Goal: Task Accomplishment & Management: Complete application form

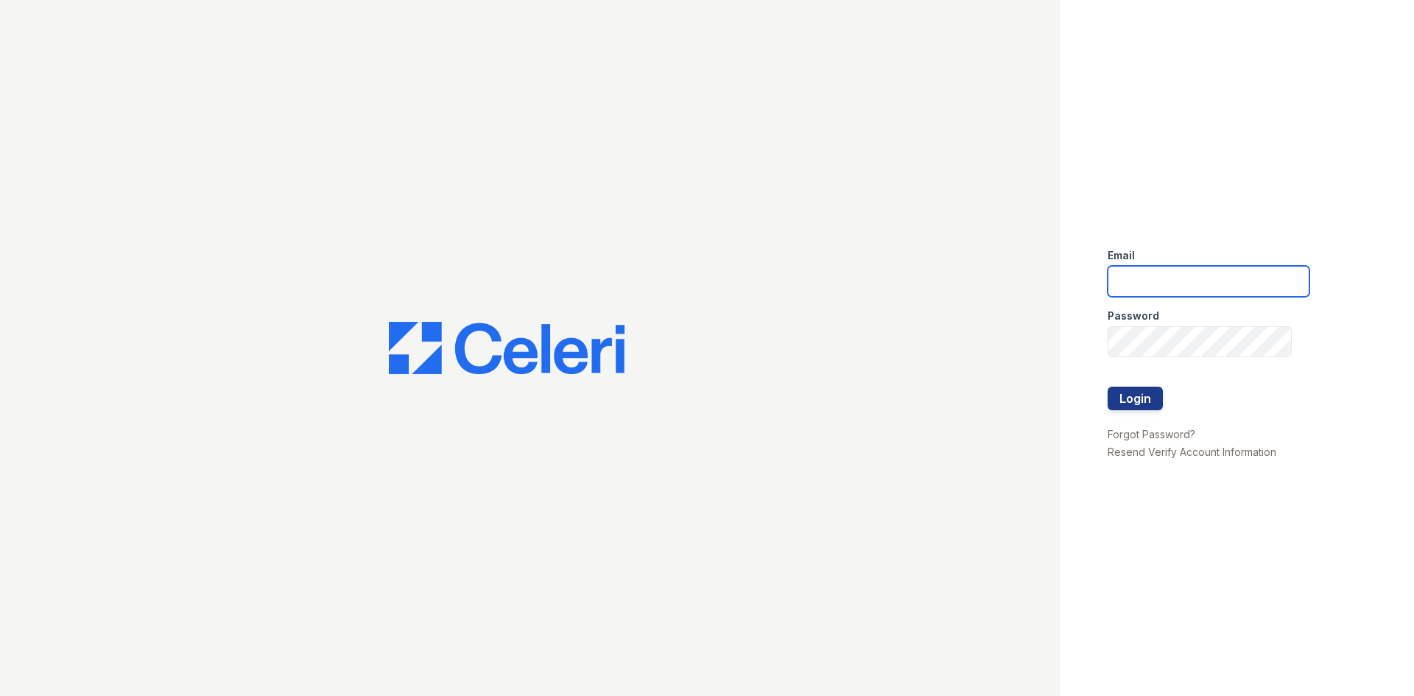
click at [1159, 281] on input "email" at bounding box center [1208, 281] width 202 height 31
type input "[EMAIL_ADDRESS][DOMAIN_NAME]"
click at [1132, 358] on div at bounding box center [1208, 371] width 202 height 29
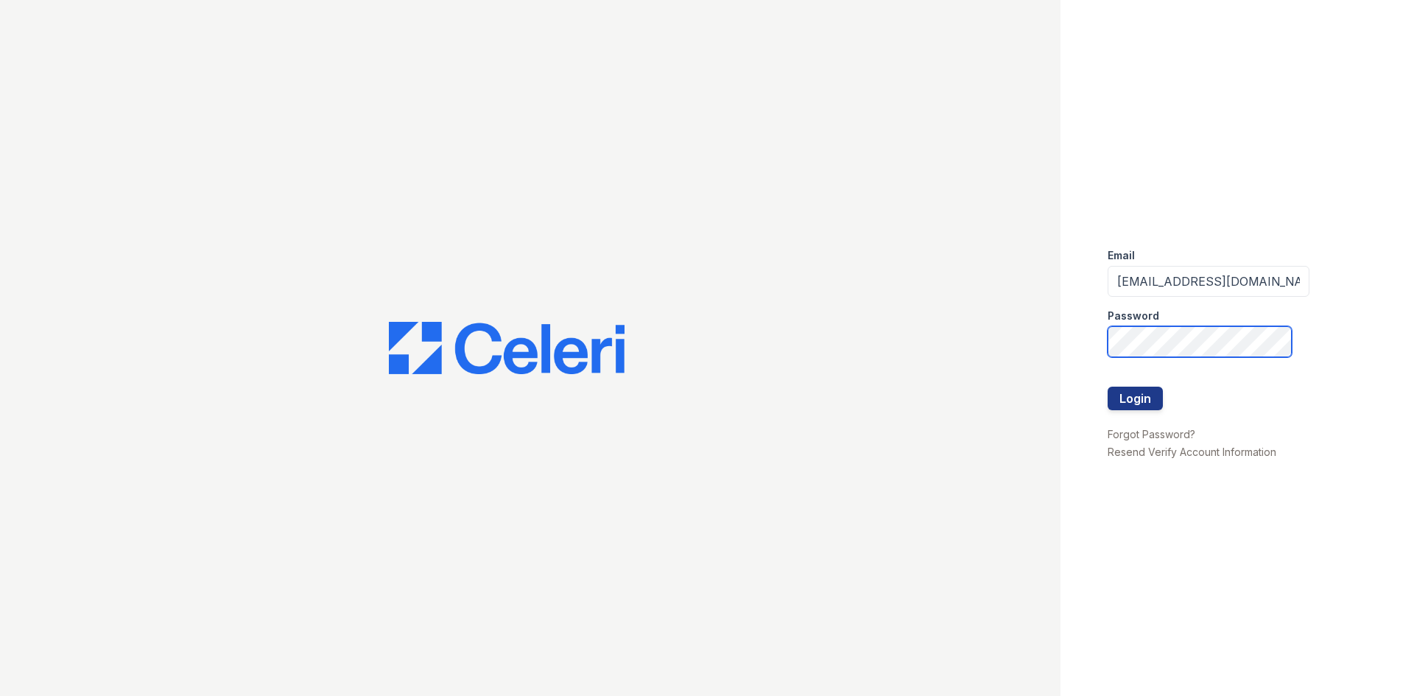
click at [1107, 387] on button "Login" at bounding box center [1134, 399] width 55 height 24
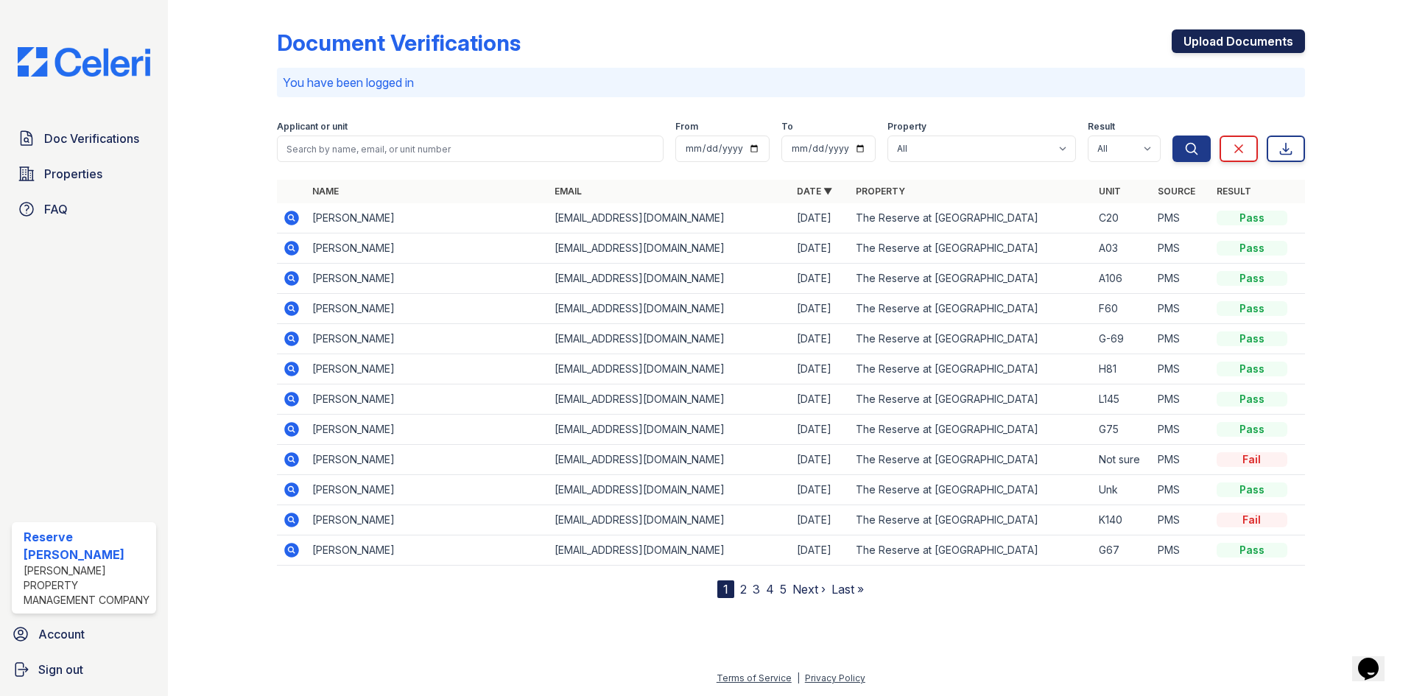
click at [1246, 34] on link "Upload Documents" at bounding box center [1237, 41] width 133 height 24
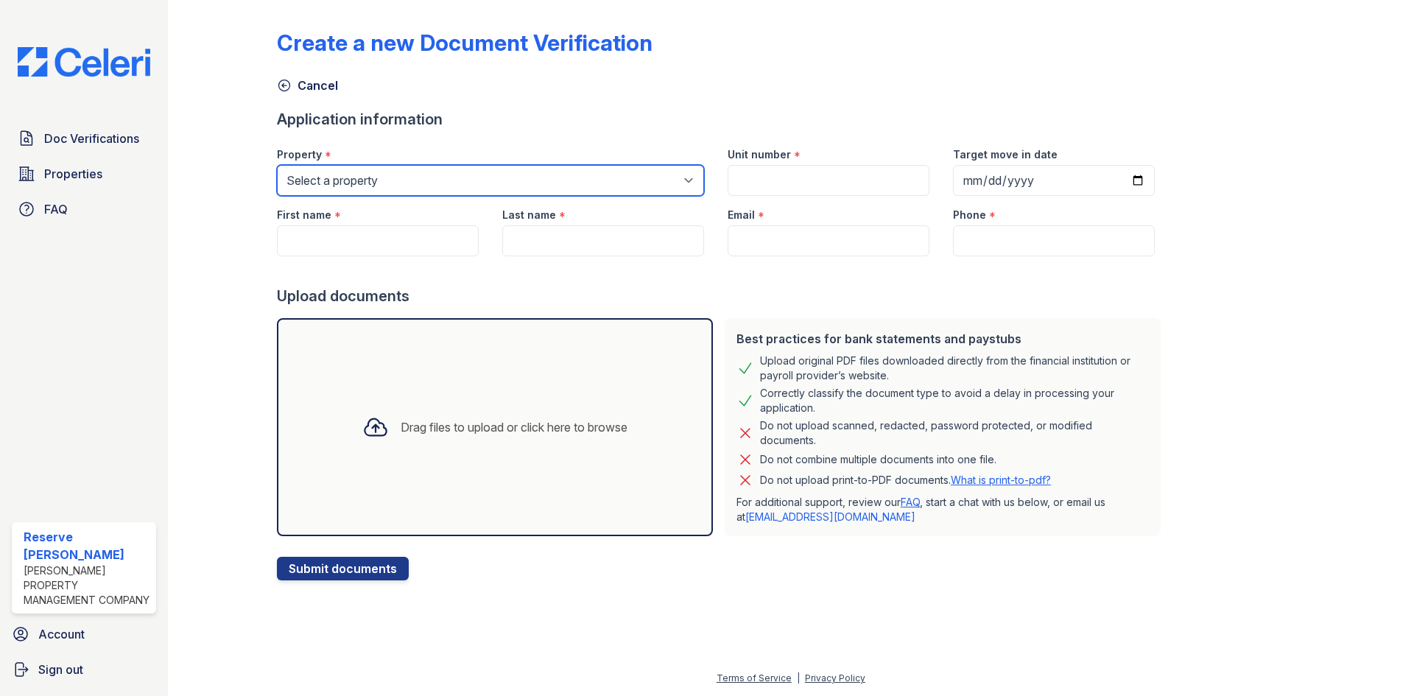
click at [471, 190] on select "Select a property Reaves Place The Reserve at Anderson" at bounding box center [490, 180] width 427 height 31
click at [682, 89] on div "Cancel" at bounding box center [791, 81] width 1028 height 27
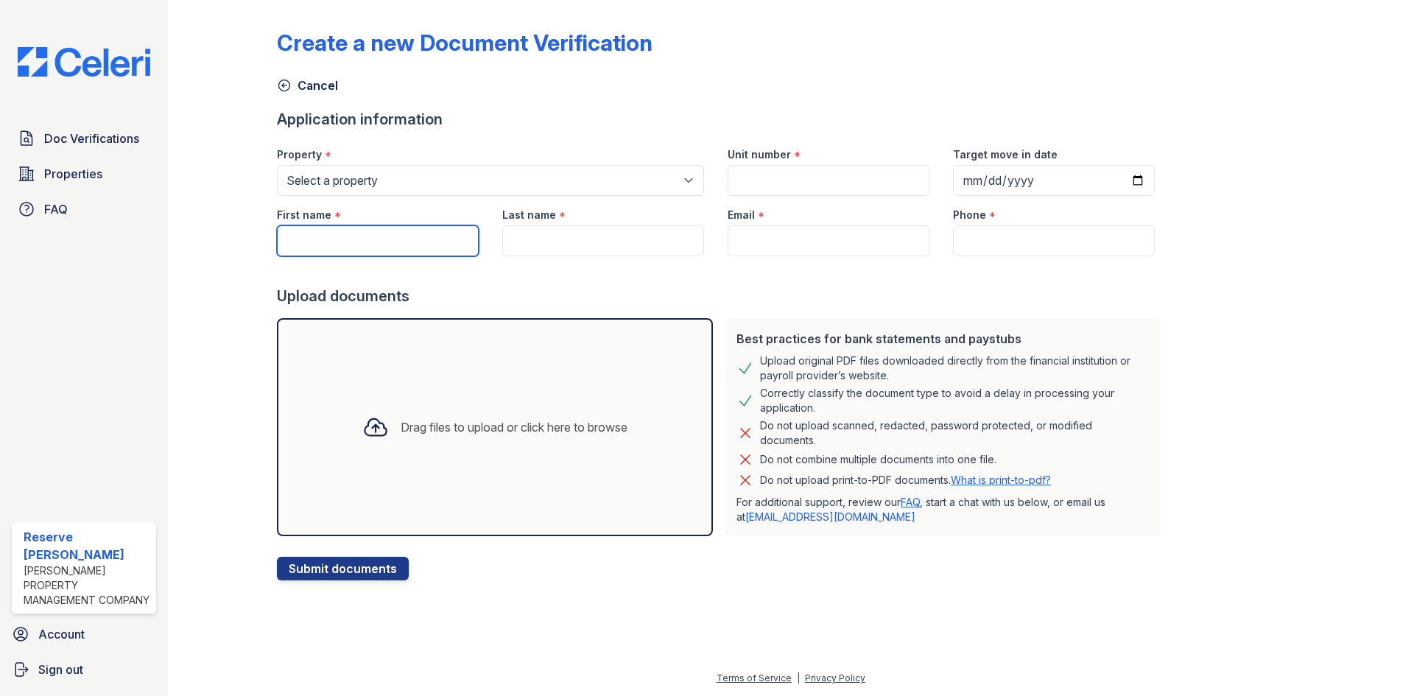
click at [415, 249] on input "First name" at bounding box center [378, 240] width 202 height 31
